Goal: Task Accomplishment & Management: Complete application form

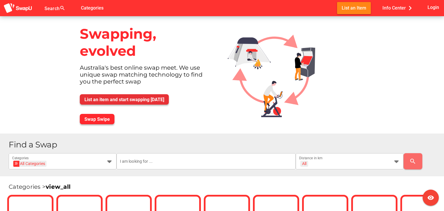
click at [148, 97] on span "List an item and start swapping [DATE]" at bounding box center [124, 99] width 80 height 5
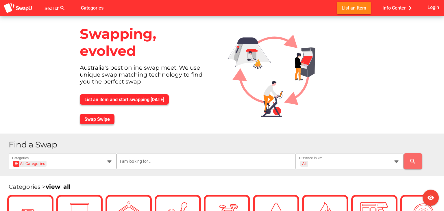
click at [210, 92] on div "List an item and start swapping [DATE]" at bounding box center [146, 100] width 143 height 20
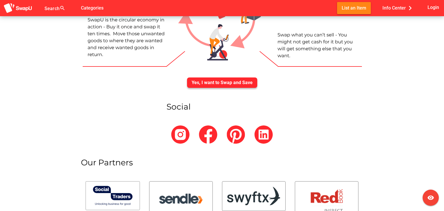
scroll to position [2131, 0]
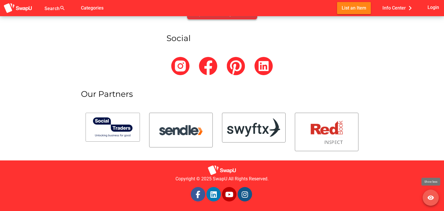
click at [428, 200] on icon "visibility" at bounding box center [430, 197] width 7 height 7
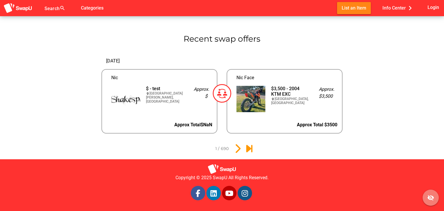
scroll to position [610, 0]
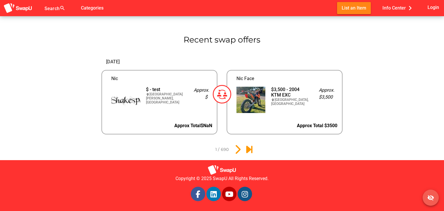
click at [428, 200] on icon "visibility_off" at bounding box center [430, 197] width 7 height 7
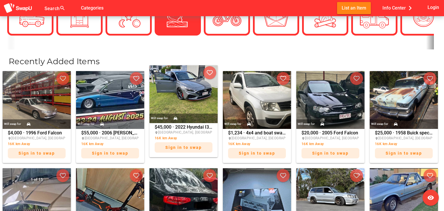
scroll to position [195, 0]
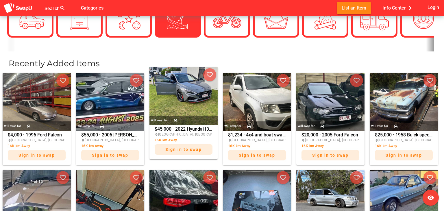
click at [175, 96] on img at bounding box center [183, 96] width 68 height 58
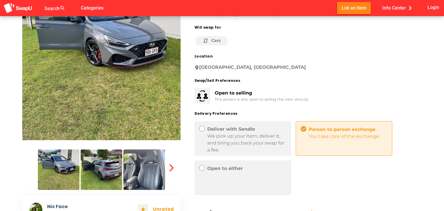
scroll to position [72, 0]
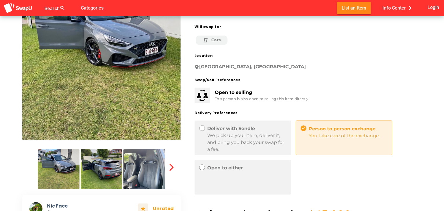
click at [277, 108] on div "2022 Hyundai I30n turbo Premium model with bucket seats and sunroof Built plate…" at bounding box center [301, 100] width 241 height 297
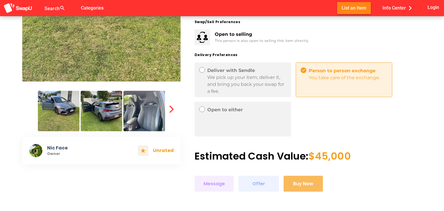
scroll to position [129, 0]
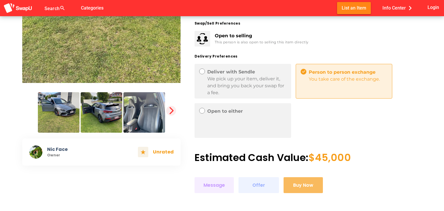
click at [173, 109] on icon "button" at bounding box center [171, 111] width 8 height 8
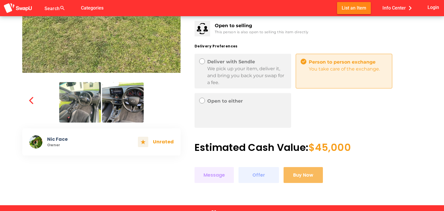
scroll to position [125, 0]
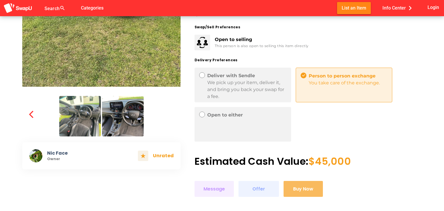
click at [304, 75] on icon at bounding box center [303, 75] width 3 height 3
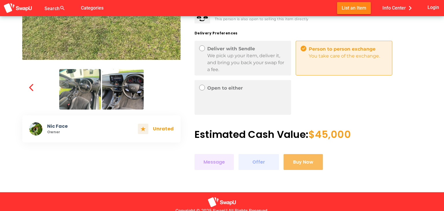
scroll to position [185, 0]
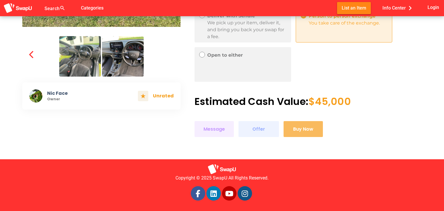
click at [287, 102] on div "Estimated Cash Value: $45,000" at bounding box center [307, 102] width 227 height 12
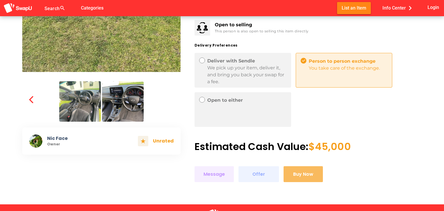
scroll to position [140, 0]
click at [203, 101] on icon at bounding box center [201, 99] width 3 height 3
click at [202, 61] on icon at bounding box center [201, 60] width 3 height 3
click at [328, 72] on div "Person to person exchange You take care of the exchange." at bounding box center [343, 70] width 96 height 35
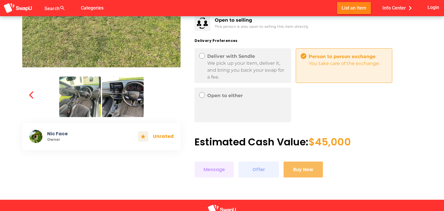
scroll to position [142, 0]
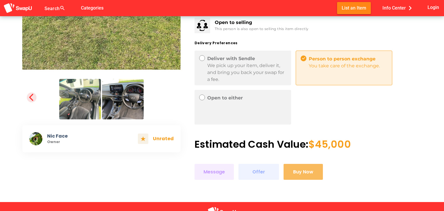
click at [29, 96] on icon "button" at bounding box center [32, 97] width 8 height 8
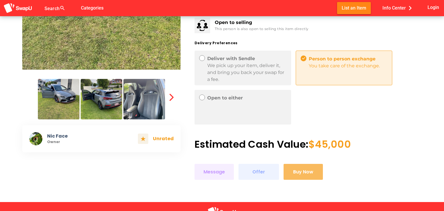
click at [29, 96] on div at bounding box center [101, 97] width 158 height 46
click at [171, 97] on icon "button" at bounding box center [171, 97] width 8 height 8
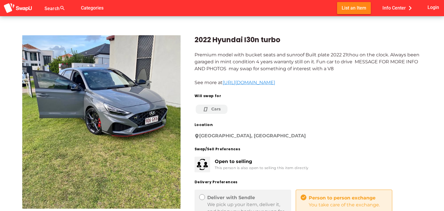
scroll to position [0, 0]
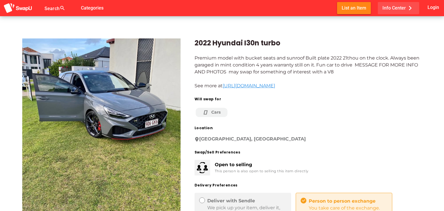
click at [396, 8] on span "Info Center chevron_right" at bounding box center [398, 8] width 32 height 10
click at [339, 51] on div "2022 Hyundai I30n turbo Premium model with bucket seats and sunroof Built plate…" at bounding box center [301, 173] width 241 height 297
click at [315, 66] on div "Premium model with bucket seats and sunroof Built plate 2022 21thou on the cloc…" at bounding box center [307, 72] width 227 height 35
click at [23, 9] on img at bounding box center [17, 8] width 29 height 11
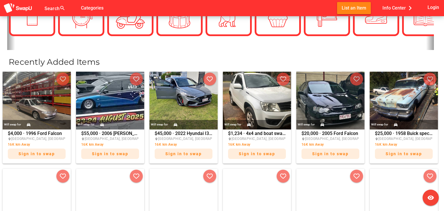
scroll to position [80, 0]
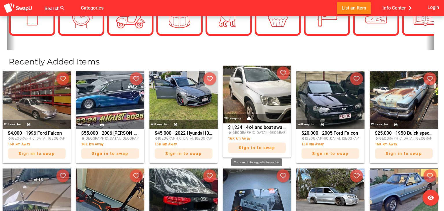
click at [251, 150] on div "Sign in to swap" at bounding box center [257, 147] width 58 height 10
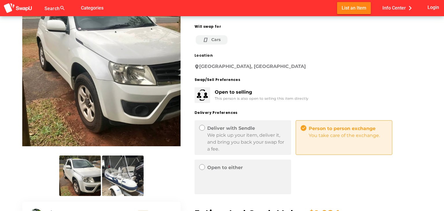
scroll to position [22, 0]
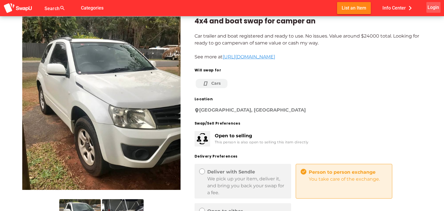
click at [434, 9] on span "Login" at bounding box center [433, 7] width 12 height 8
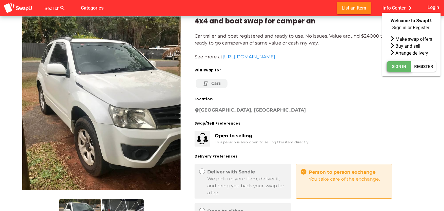
click at [399, 64] on span "Sign In" at bounding box center [399, 66] width 14 height 7
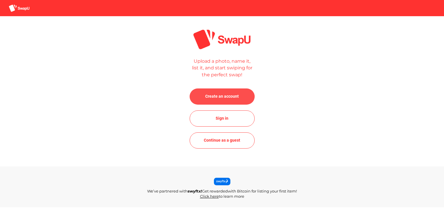
click at [215, 101] on span "Create an account" at bounding box center [222, 97] width 56 height 14
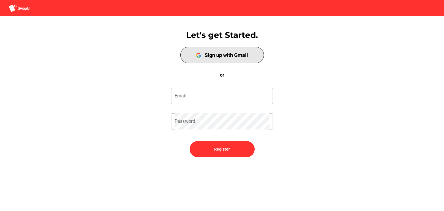
click at [222, 57] on div "Sign up with Gmail" at bounding box center [225, 55] width 43 height 6
click at [227, 55] on div "Sign up with Gmail" at bounding box center [225, 55] width 43 height 6
click at [219, 52] on div "Sign up with Gmail" at bounding box center [225, 55] width 43 height 6
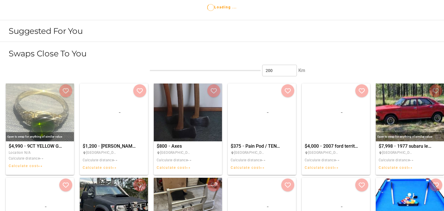
scroll to position [231, 0]
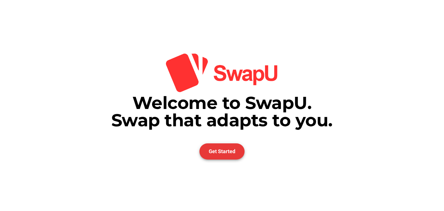
click at [224, 154] on span "Get Started" at bounding box center [222, 151] width 27 height 6
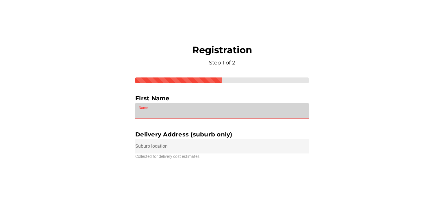
click at [191, 110] on input "Name" at bounding box center [222, 111] width 166 height 16
type input "test"
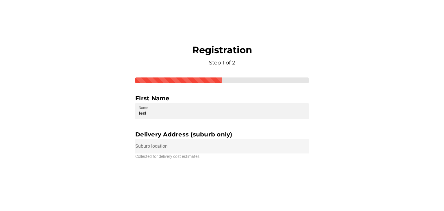
click at [185, 149] on input "text" at bounding box center [221, 146] width 173 height 14
type input "lahore"
click at [195, 160] on div "Registration Step 1 of 2 First Name test Name Delivery Address (suburb only) la…" at bounding box center [221, 105] width 173 height 122
click at [209, 148] on input "lahore" at bounding box center [221, 146] width 173 height 14
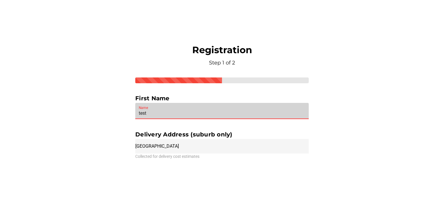
click at [243, 108] on input "test" at bounding box center [222, 111] width 166 height 16
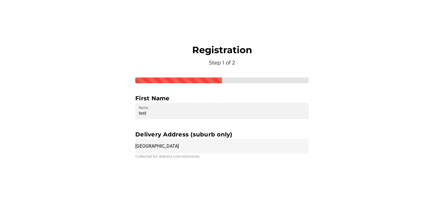
click at [223, 143] on input "lahore" at bounding box center [221, 146] width 173 height 14
click at [378, 89] on div "Welcome to SwapU. Swap that adapts to you. Get Started Registration Step 1 of 2…" at bounding box center [222, 105] width 444 height 211
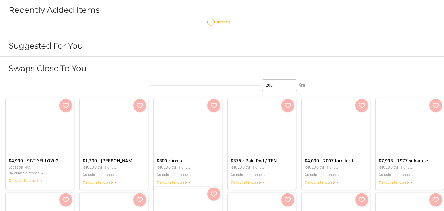
scroll to position [251, 0]
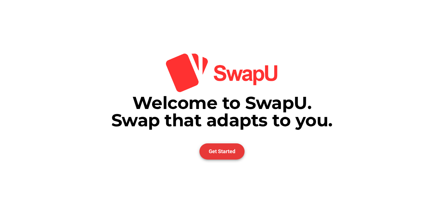
click at [226, 152] on span "Get Started" at bounding box center [222, 151] width 27 height 6
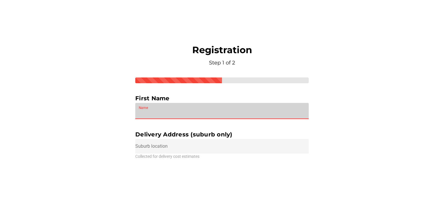
click at [192, 113] on input "Name" at bounding box center [222, 111] width 166 height 16
type input "test"
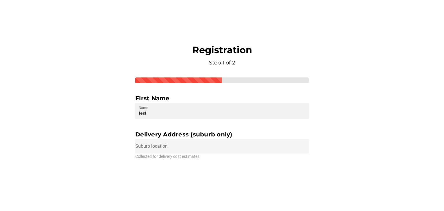
click at [171, 149] on input "text" at bounding box center [221, 146] width 173 height 14
type input "[GEOGRAPHIC_DATA]"
click at [202, 156] on div "Collected for delivery cost estimates" at bounding box center [221, 156] width 173 height 6
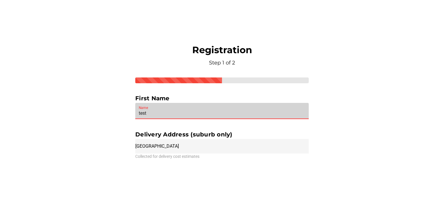
click at [188, 112] on input "test" at bounding box center [222, 111] width 166 height 16
click at [203, 110] on input "test" at bounding box center [222, 111] width 166 height 16
type input "test ali"
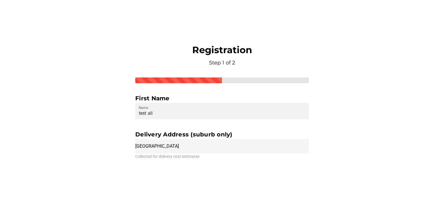
click at [185, 155] on div "Collected for delivery cost estimates" at bounding box center [221, 156] width 173 height 6
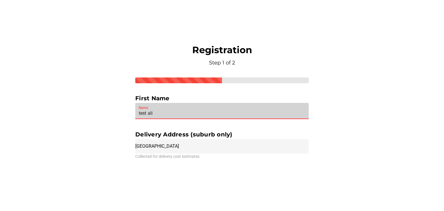
click at [215, 116] on input "test ali" at bounding box center [222, 111] width 166 height 16
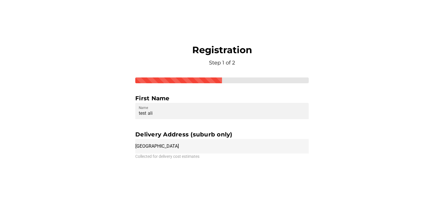
click at [208, 132] on div "Delivery Address (suburb only)" at bounding box center [221, 134] width 173 height 9
